Goal: Find specific page/section: Find specific page/section

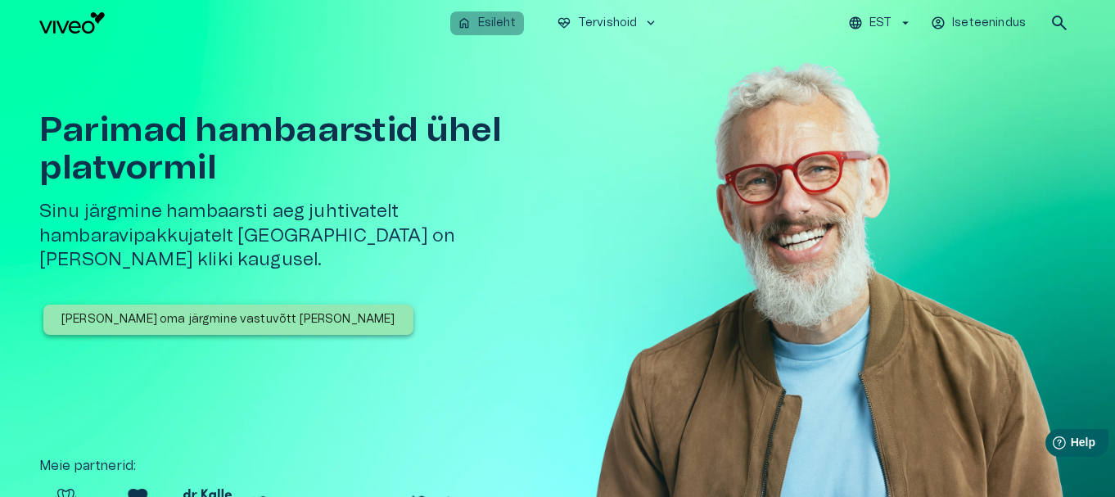
click at [478, 19] on p "Esileht" at bounding box center [497, 23] width 38 height 17
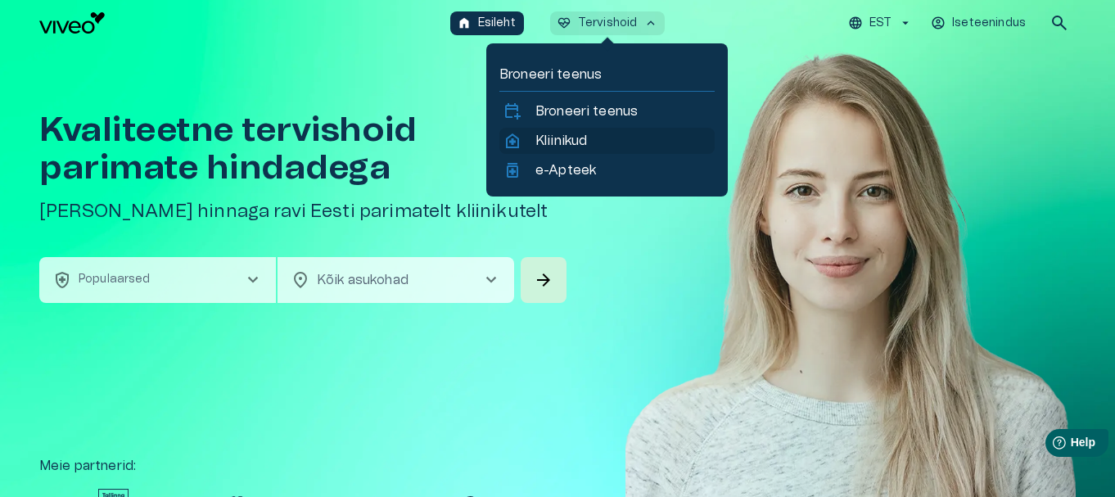
click at [572, 145] on p "Kliinikud" at bounding box center [562, 141] width 52 height 20
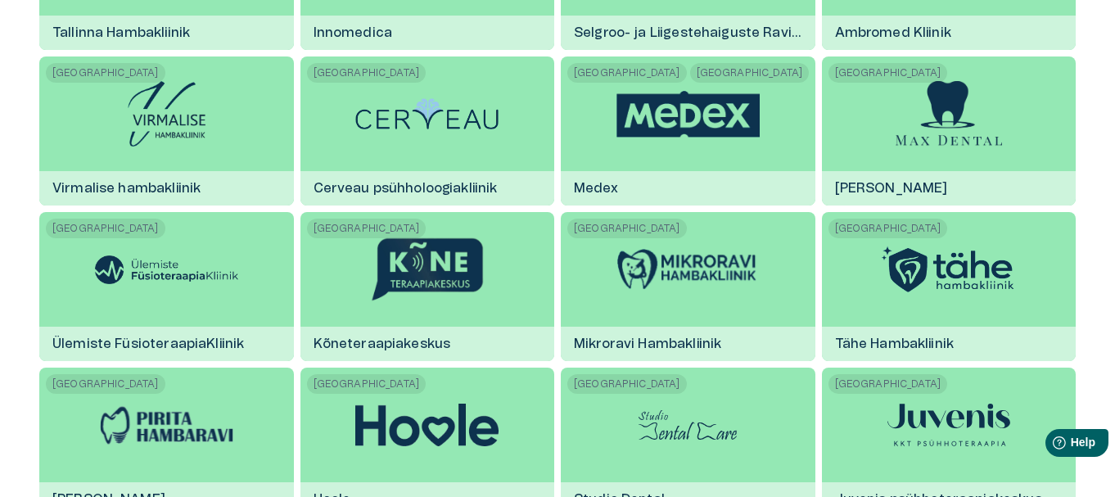
scroll to position [2209, 0]
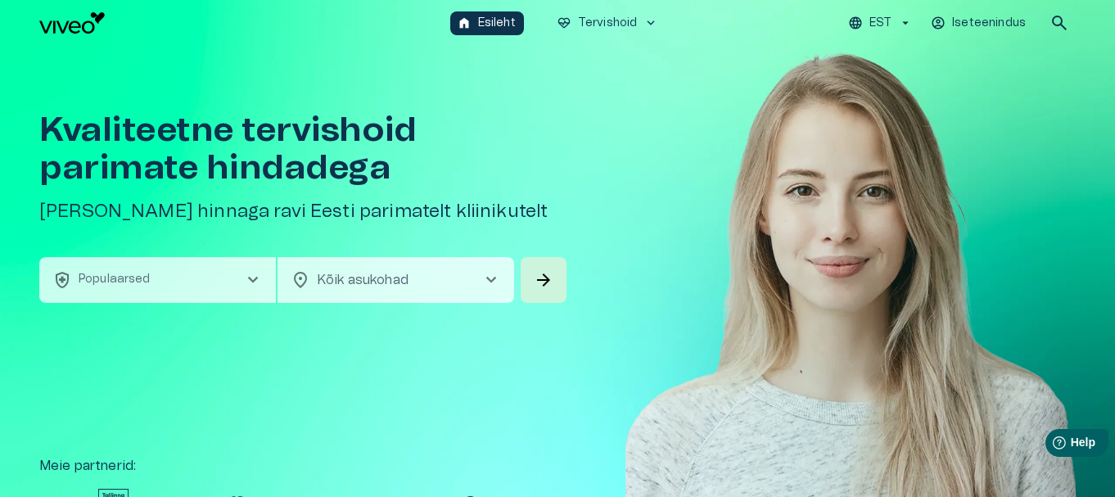
scroll to position [82, 0]
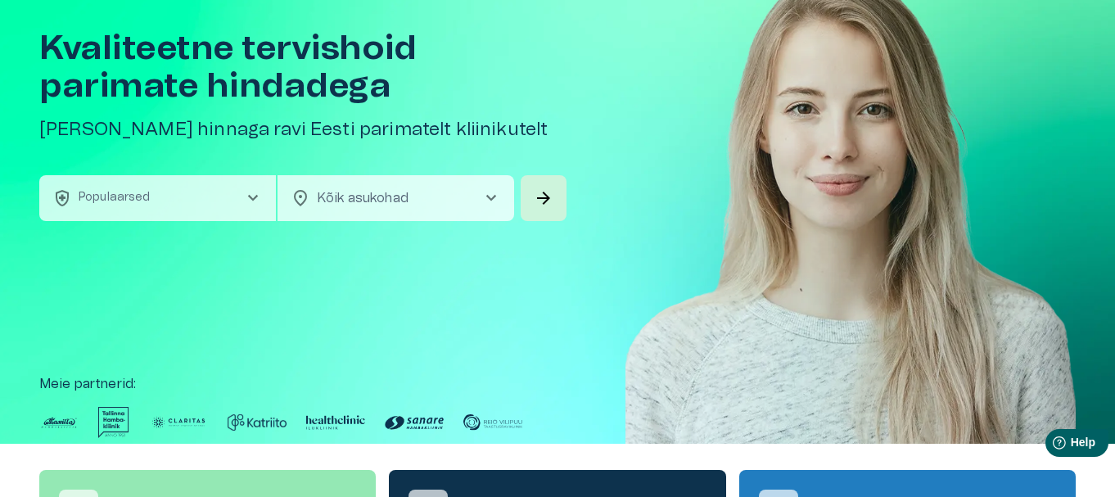
click at [489, 202] on span "chevron_right" at bounding box center [492, 198] width 20 height 20
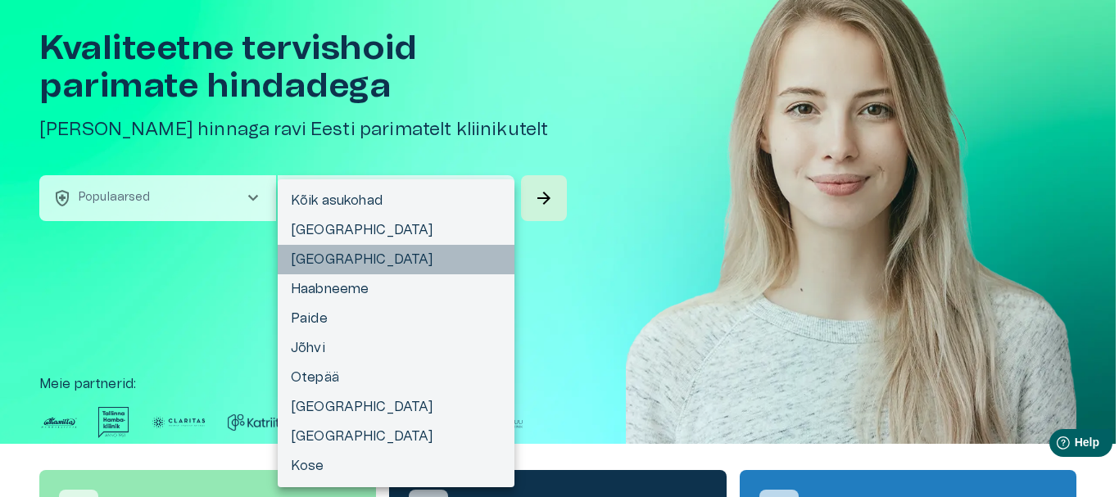
click at [318, 260] on li "[GEOGRAPHIC_DATA]" at bounding box center [396, 259] width 237 height 29
type input "**********"
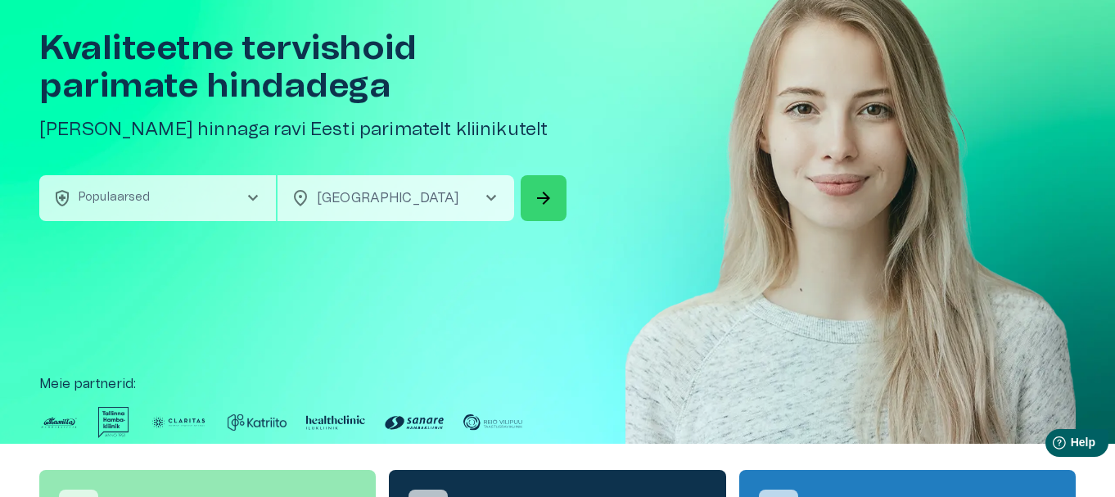
click at [546, 191] on span "arrow_forward" at bounding box center [544, 198] width 20 height 20
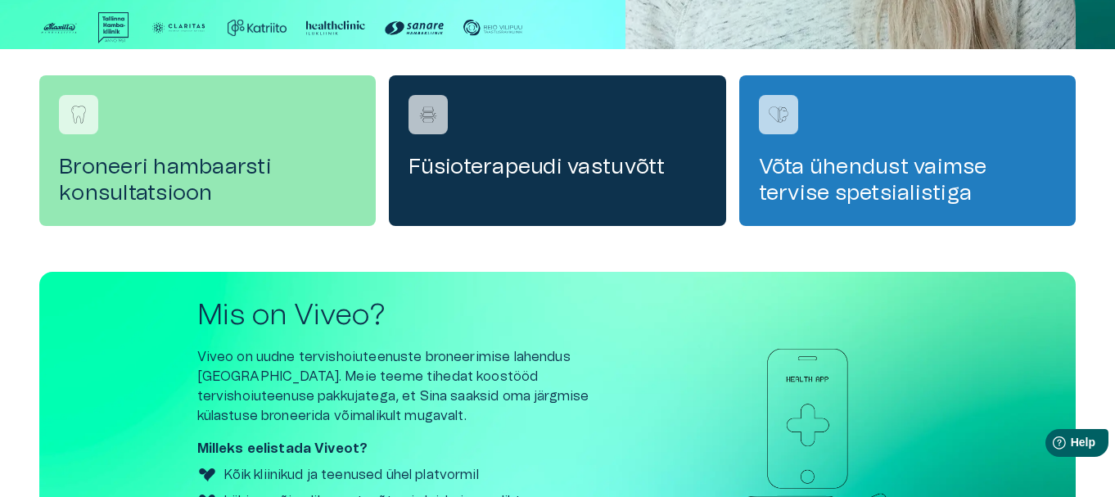
scroll to position [467, 0]
